Goal: Check status: Check status

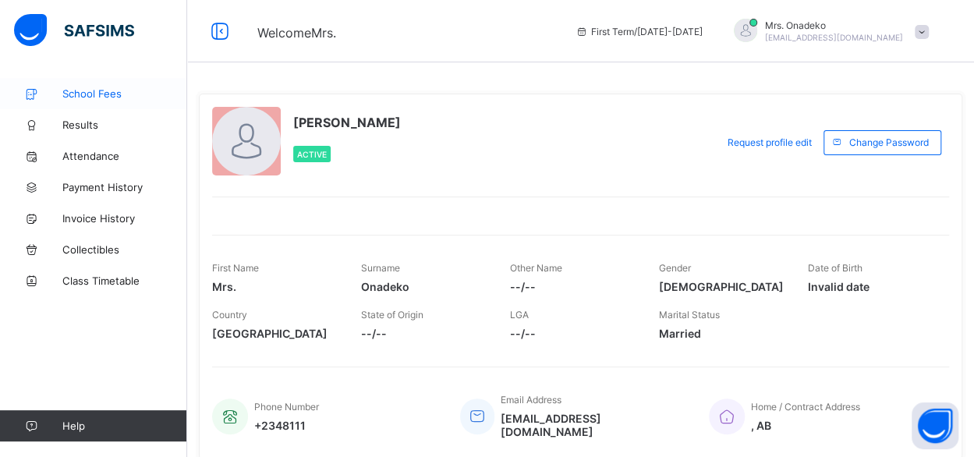
click at [76, 95] on span "School Fees" at bounding box center [124, 93] width 125 height 12
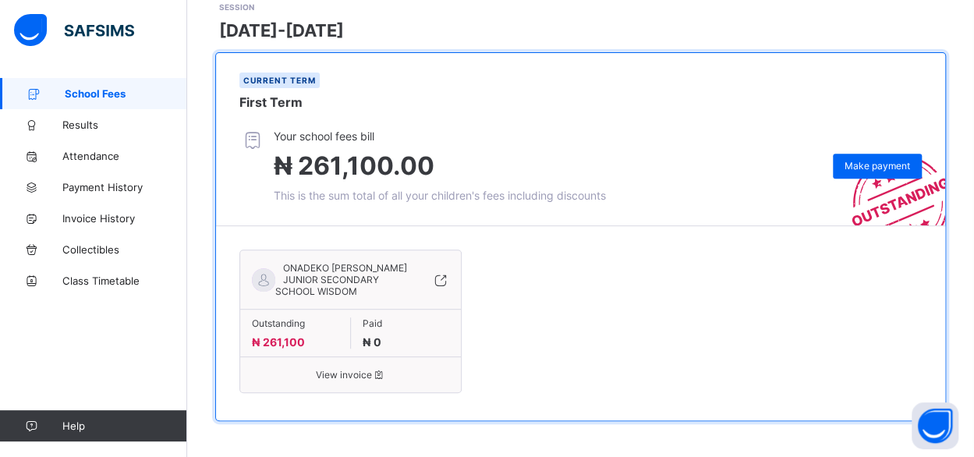
scroll to position [234, 0]
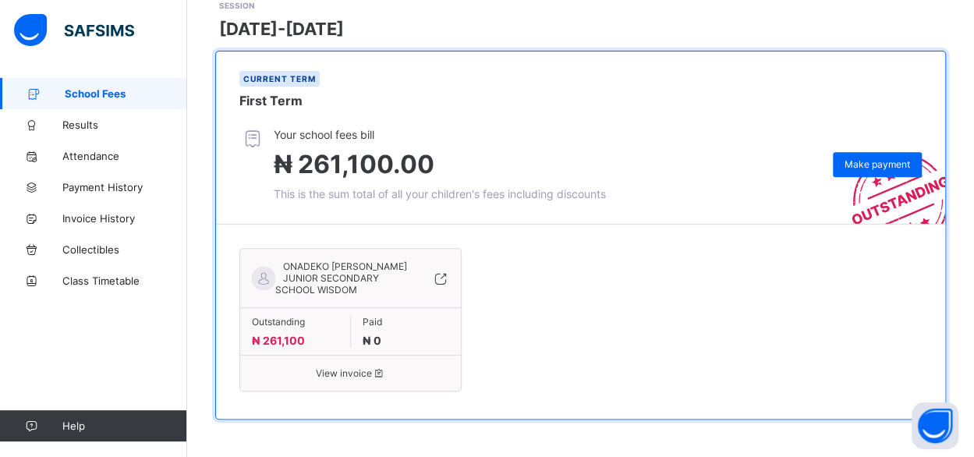
click at [332, 378] on span "View invoice" at bounding box center [350, 373] width 197 height 12
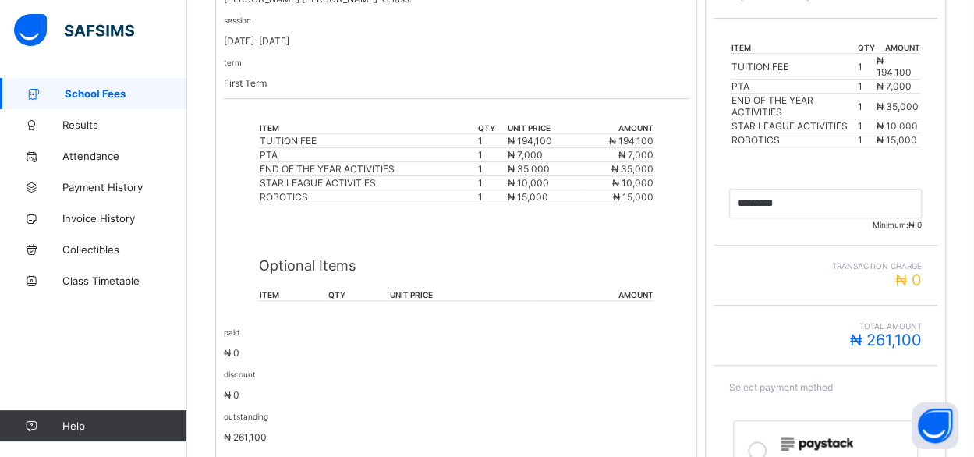
scroll to position [343, 0]
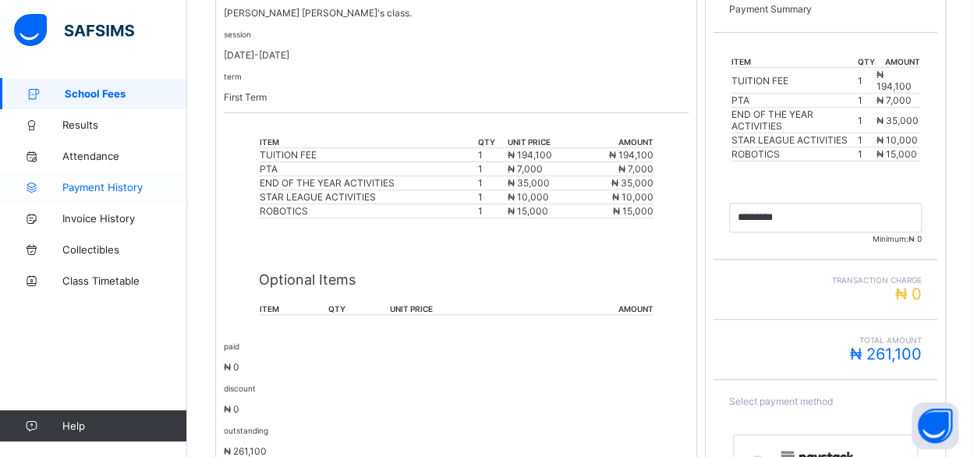
click at [116, 191] on span "Payment History" at bounding box center [124, 187] width 125 height 12
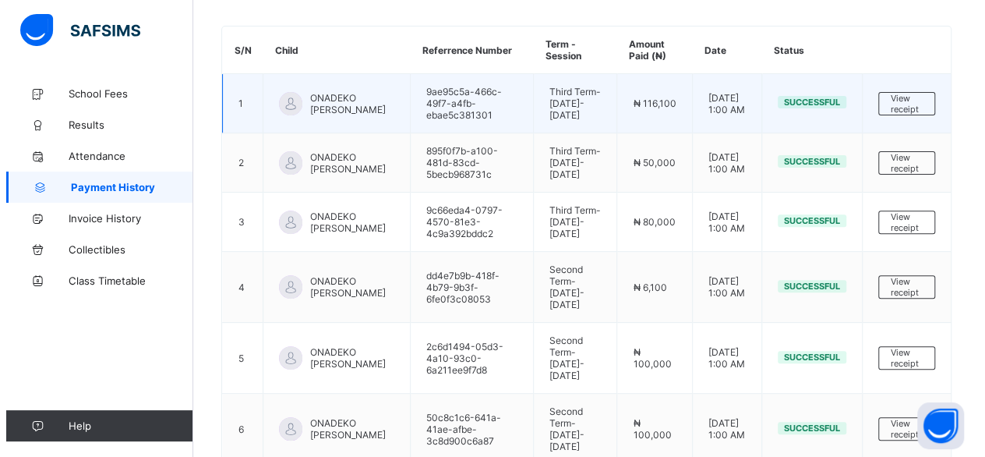
scroll to position [180, 0]
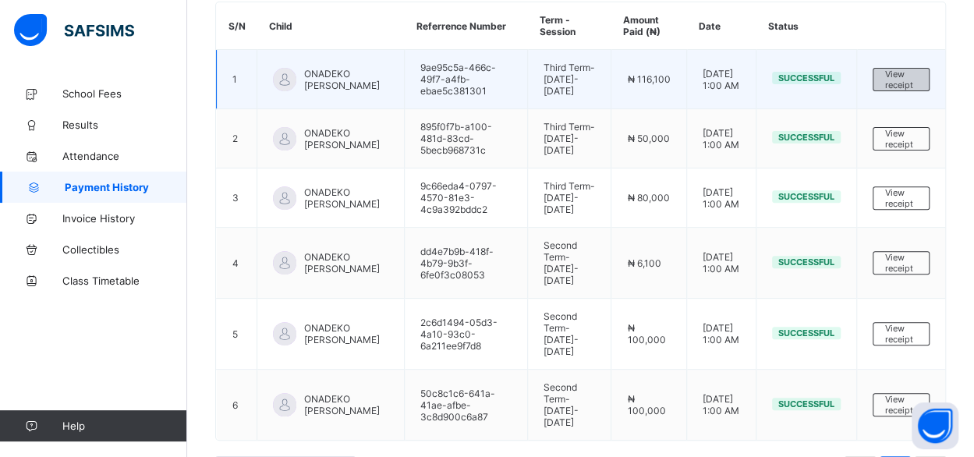
click at [900, 82] on span "View receipt" at bounding box center [901, 80] width 32 height 22
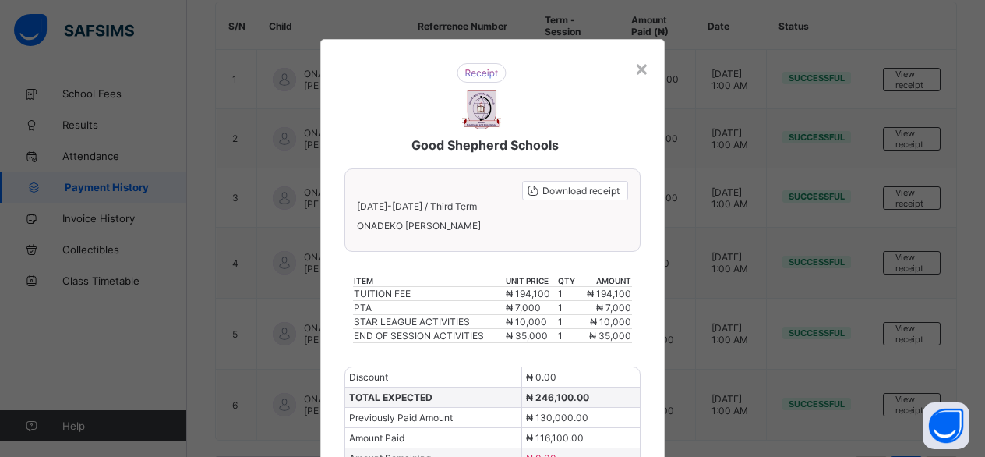
scroll to position [112, 0]
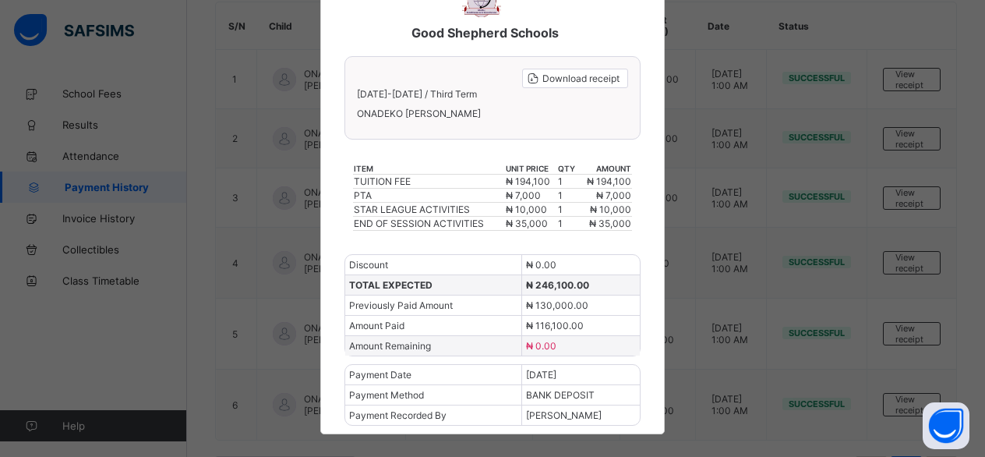
click at [703, 37] on div "× Good Shepherd Schools Download receipt [DATE]-[DATE] / Third Term ONADEKO [PE…" at bounding box center [492, 228] width 985 height 457
click at [83, 96] on div "× Good Shepherd Schools Download receipt [DATE]-[DATE] / Third Term ONADEKO [PE…" at bounding box center [492, 228] width 985 height 457
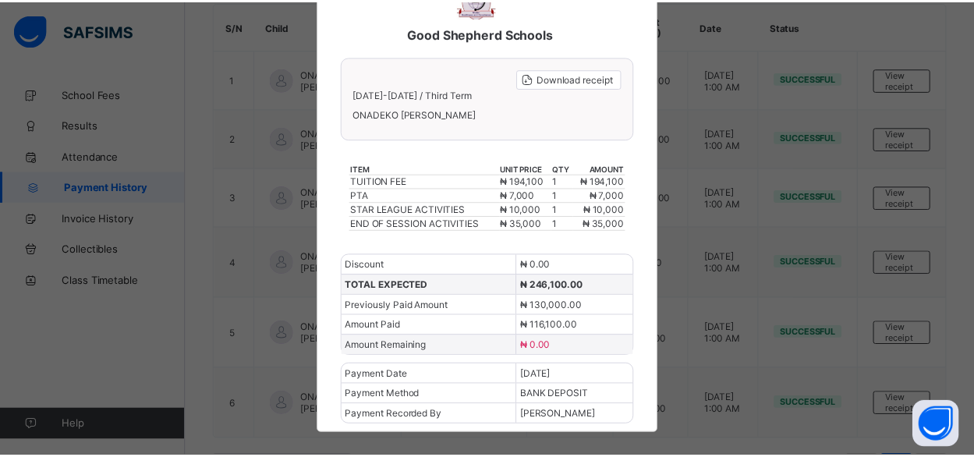
scroll to position [0, 0]
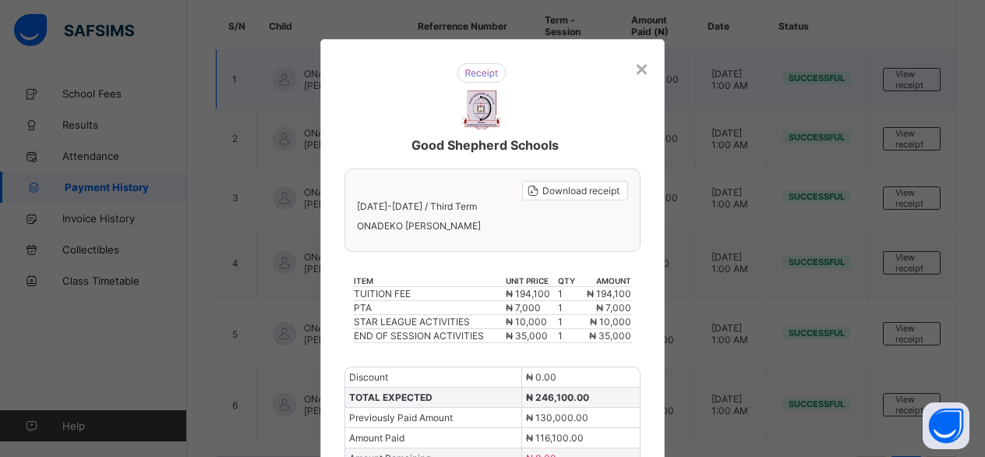
click at [636, 62] on div "×" at bounding box center [642, 68] width 15 height 27
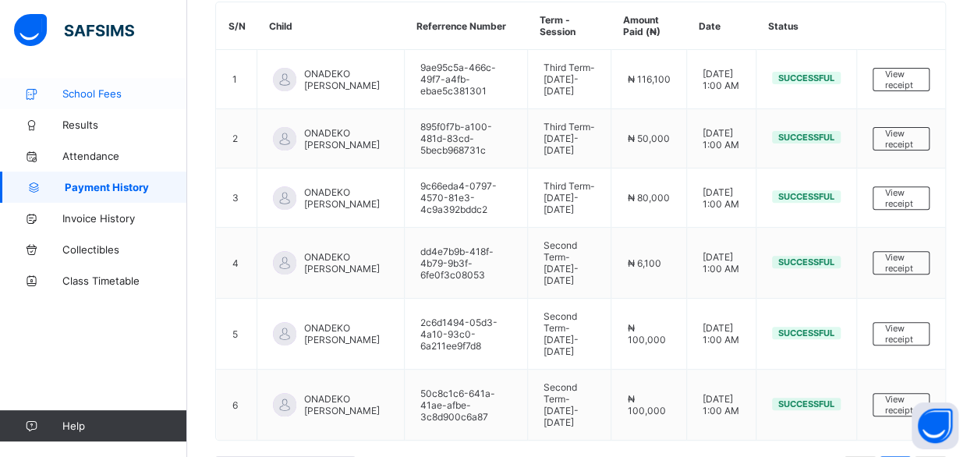
click at [72, 90] on span "School Fees" at bounding box center [124, 93] width 125 height 12
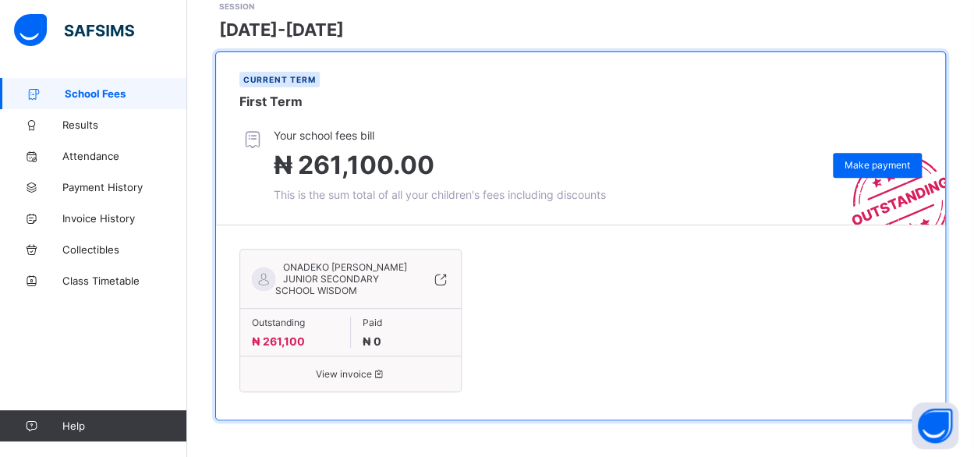
scroll to position [234, 0]
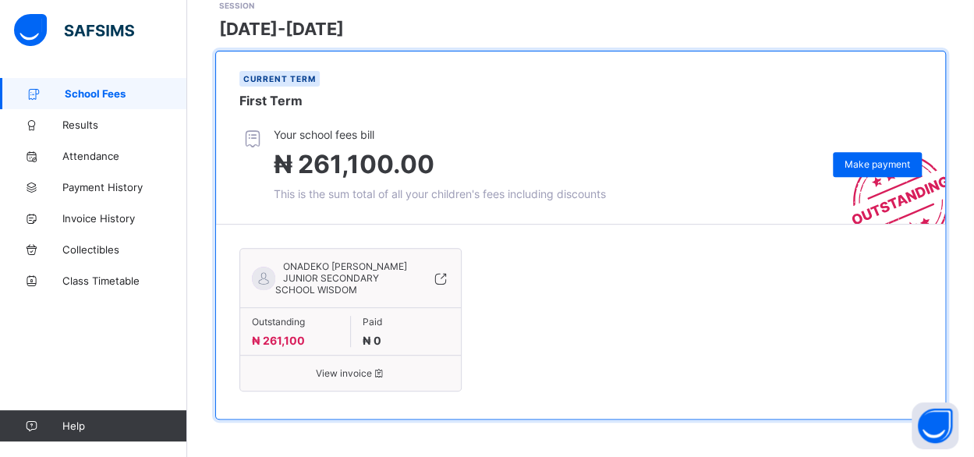
click at [341, 379] on span "View invoice" at bounding box center [350, 373] width 197 height 12
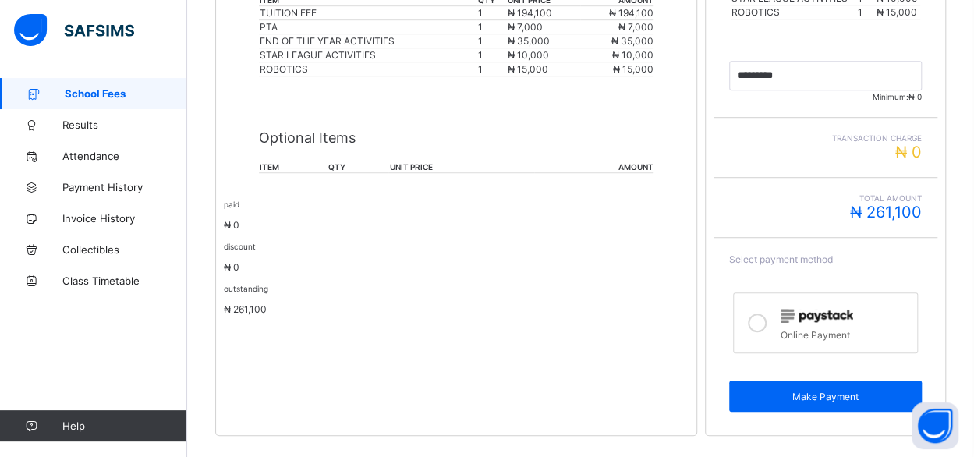
scroll to position [499, 0]
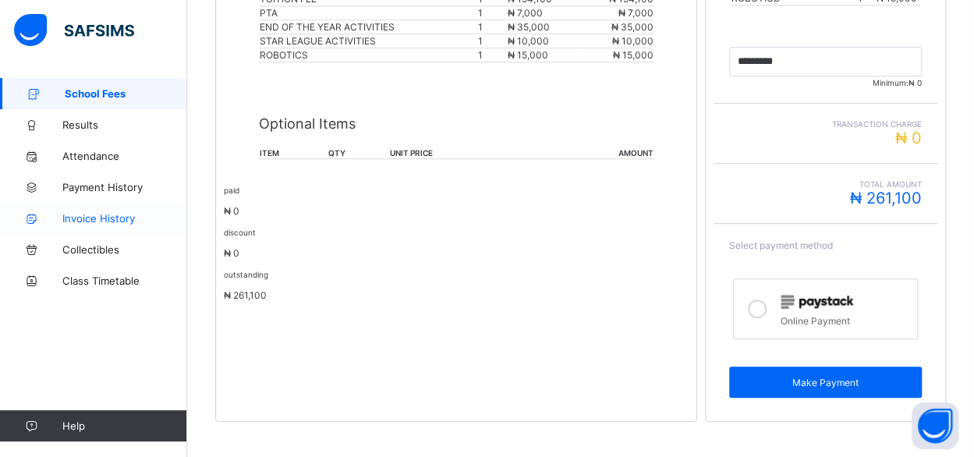
click at [126, 222] on span "Invoice History" at bounding box center [124, 218] width 125 height 12
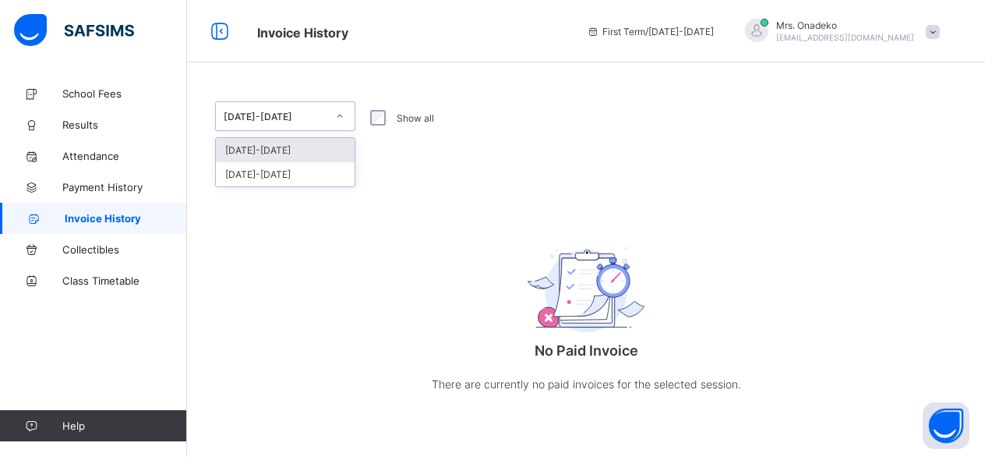
click at [335, 118] on icon at bounding box center [339, 116] width 9 height 16
click at [317, 144] on div "[DATE]-[DATE]" at bounding box center [285, 150] width 139 height 24
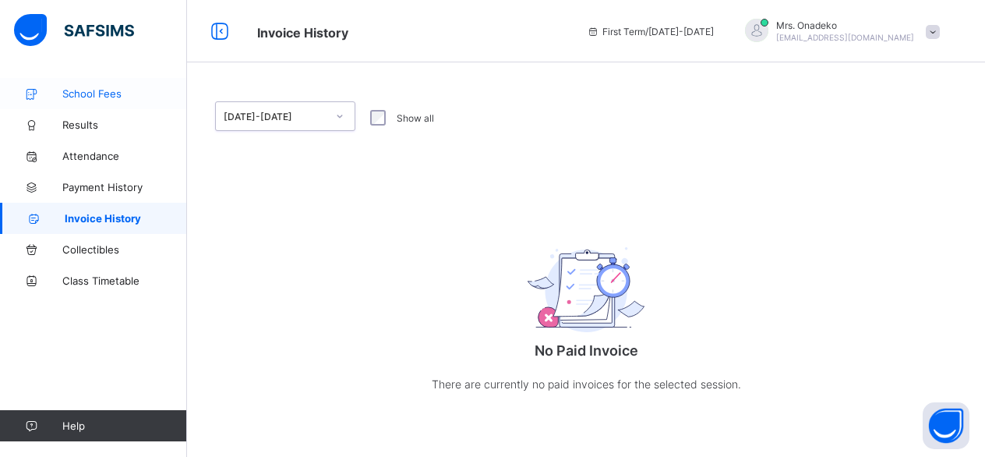
click at [87, 90] on span "School Fees" at bounding box center [124, 93] width 125 height 12
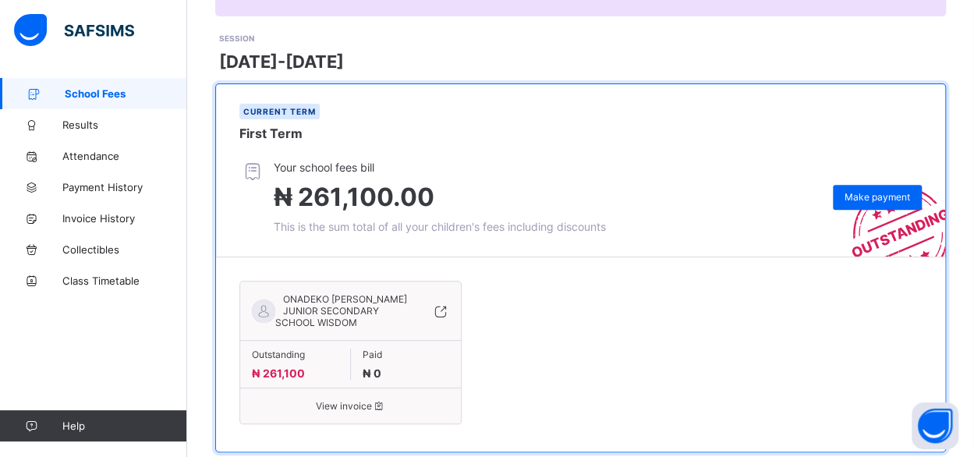
scroll to position [240, 0]
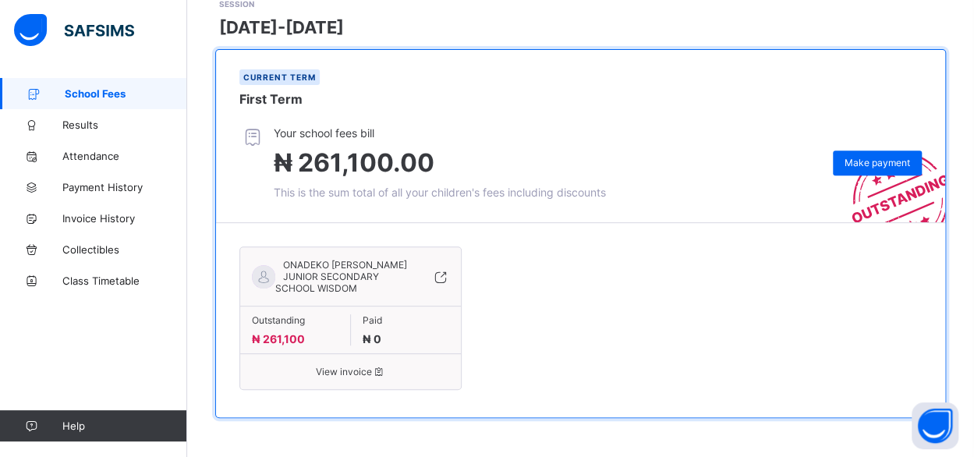
click at [442, 275] on icon at bounding box center [440, 277] width 17 height 16
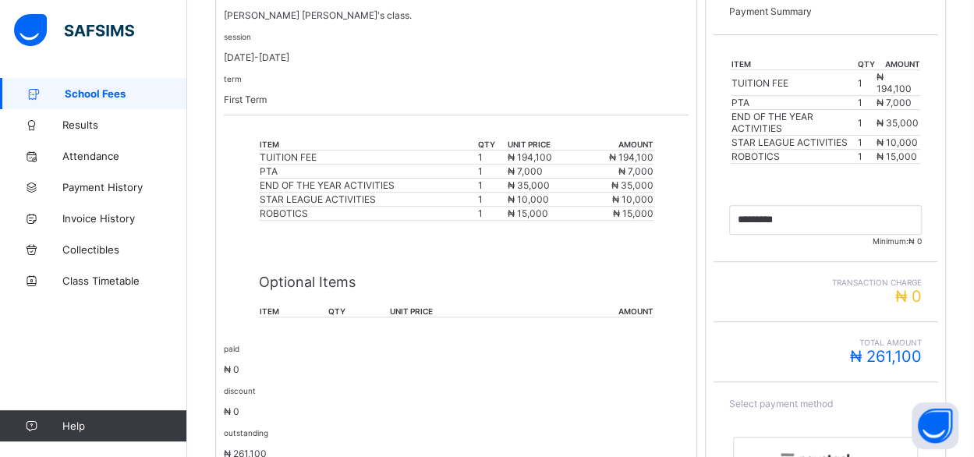
scroll to position [318, 0]
